Goal: Task Accomplishment & Management: Manage account settings

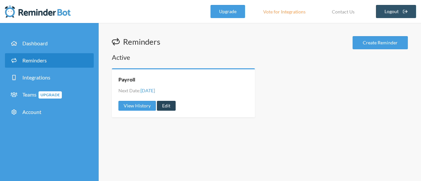
click at [163, 106] on link "Edit" at bounding box center [166, 106] width 19 height 10
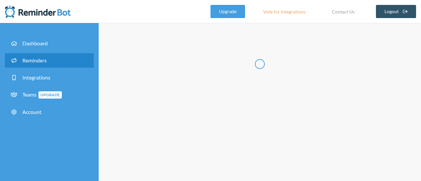
radio input "false"
radio input "true"
type input "Payroll"
select select "12:00:00"
select select "13:00:00"
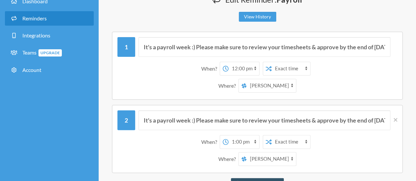
scroll to position [39, 0]
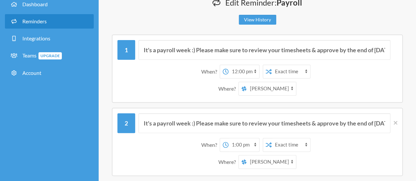
click at [291, 84] on select "[PERSON_NAME] Portage Daytime Crew Portage Evening Crew" at bounding box center [270, 88] width 49 height 13
select select "spaces/AAQA1mbXY6s"
click at [246, 82] on select "[PERSON_NAME] Portage Daytime Crew Portage Evening Crew" at bounding box center [270, 88] width 49 height 13
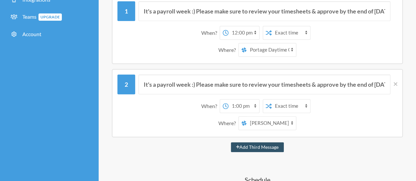
scroll to position [79, 0]
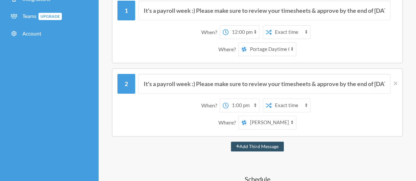
click at [290, 124] on select "[PERSON_NAME] Portage Daytime Crew Portage Evening Crew" at bounding box center [270, 122] width 49 height 13
select select "spaces/AAAAdqWs0ss"
click at [246, 116] on select "[PERSON_NAME] Portage Daytime Crew Portage Evening Crew" at bounding box center [270, 122] width 49 height 13
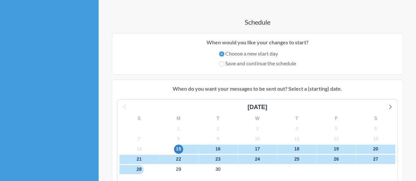
scroll to position [236, 0]
click at [223, 64] on label "Save and continue the schedule" at bounding box center [257, 63] width 77 height 8
click at [223, 64] on input "Save and continue the schedule" at bounding box center [221, 63] width 5 height 5
radio input "true"
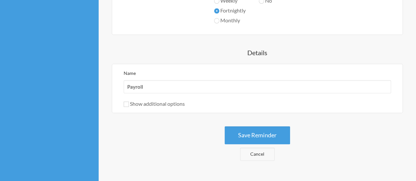
scroll to position [359, 0]
click at [248, 134] on button "Save Reminder" at bounding box center [256, 135] width 65 height 18
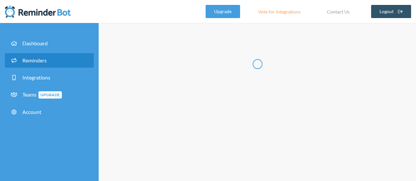
scroll to position [0, 0]
